Goal: Task Accomplishment & Management: Manage account settings

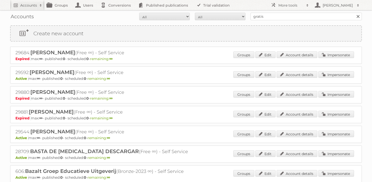
click at [265, 20] on div "Accounts All Active Expired Pending All Paid Trials Self service gratis Search" at bounding box center [186, 16] width 352 height 13
click at [272, 17] on input "gratis" at bounding box center [306, 17] width 111 height 8
type input "watsons"
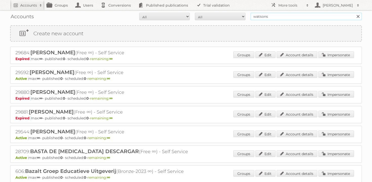
click at [354, 13] on input "Search" at bounding box center [358, 17] width 8 height 8
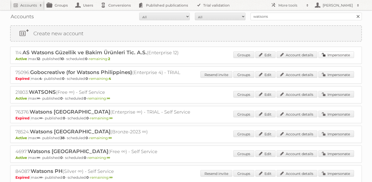
click at [328, 54] on link "Impersonate" at bounding box center [336, 54] width 36 height 7
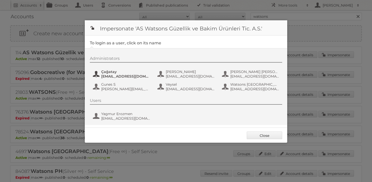
click at [130, 75] on span "cagatayy@watsons.com.tr" at bounding box center [125, 76] width 49 height 5
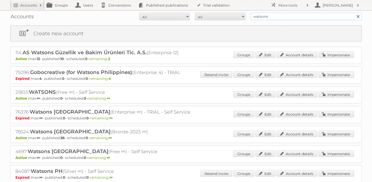
click at [292, 20] on input "watsons" at bounding box center [306, 17] width 111 height 8
type input "puuilo"
click at [354, 13] on input "Search" at bounding box center [358, 17] width 8 height 8
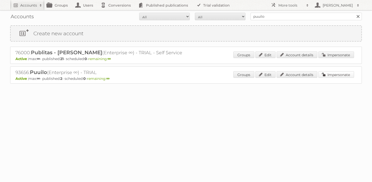
click at [332, 74] on link "Impersonate" at bounding box center [336, 74] width 36 height 7
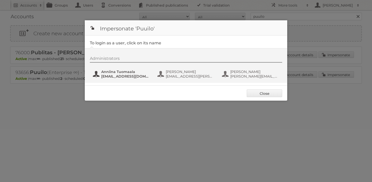
click at [126, 74] on span "anniina.tuomaala@puuilo.fi" at bounding box center [125, 76] width 49 height 5
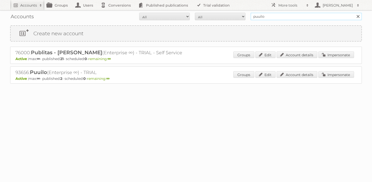
click at [285, 13] on input "puuilo" at bounding box center [306, 17] width 111 height 8
type input "rusta"
click at [354, 13] on input "Search" at bounding box center [358, 17] width 8 height 8
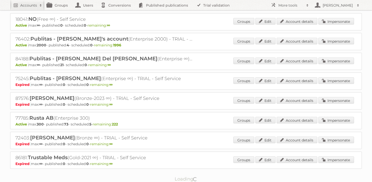
scroll to position [39, 0]
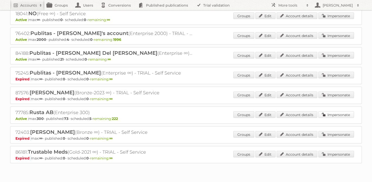
click at [329, 115] on link "Impersonate" at bounding box center [336, 114] width 36 height 7
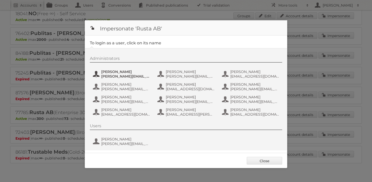
click at [116, 75] on span "Alexander.Stenvall@rusta.com" at bounding box center [125, 76] width 49 height 5
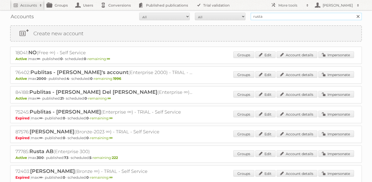
click at [275, 16] on input "rusta" at bounding box center [306, 17] width 111 height 8
type input "maxroy"
click at [354, 13] on input "Search" at bounding box center [358, 17] width 8 height 8
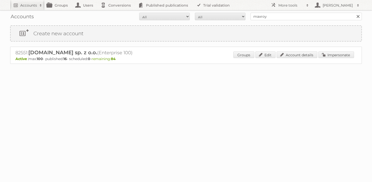
click at [295, 61] on div "82551: [PERSON_NAME][DOMAIN_NAME] sp. z o.o. (Enterprise 100) Active max: 100 -…" at bounding box center [186, 55] width 352 height 17
click at [296, 57] on link "Account details" at bounding box center [297, 54] width 41 height 7
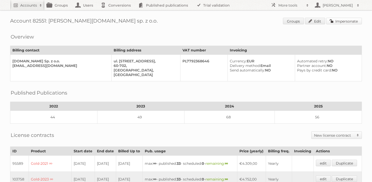
click at [340, 18] on link "Impersonate" at bounding box center [344, 21] width 36 height 7
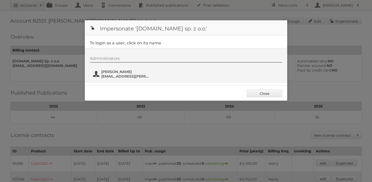
click at [117, 72] on span "[PERSON_NAME]" at bounding box center [125, 71] width 49 height 5
